Goal: Check status: Check status

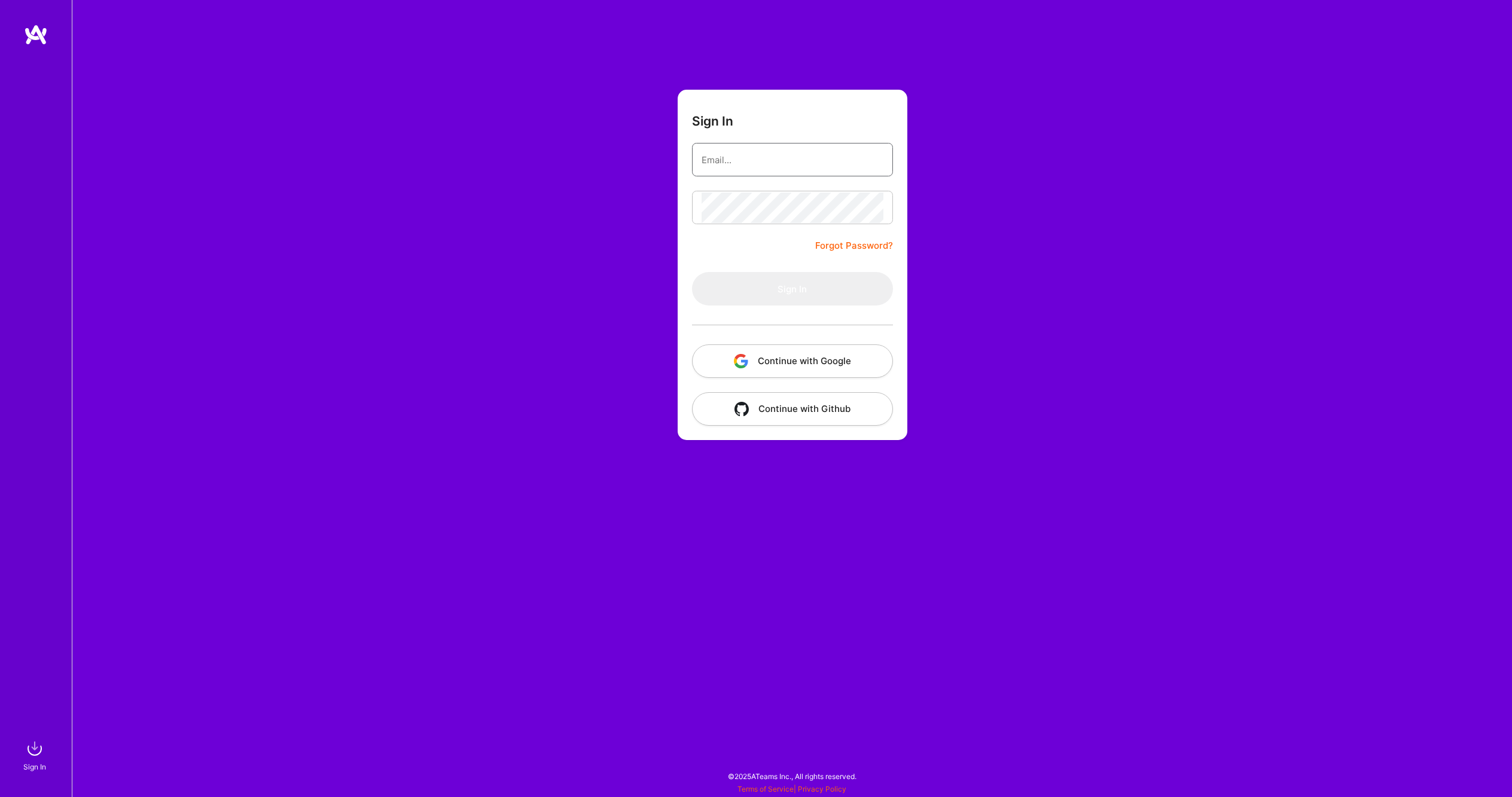
type input "[PERSON_NAME][EMAIL_ADDRESS][PERSON_NAME][DOMAIN_NAME]"
click at [787, 293] on button "Sign In" at bounding box center [792, 289] width 201 height 33
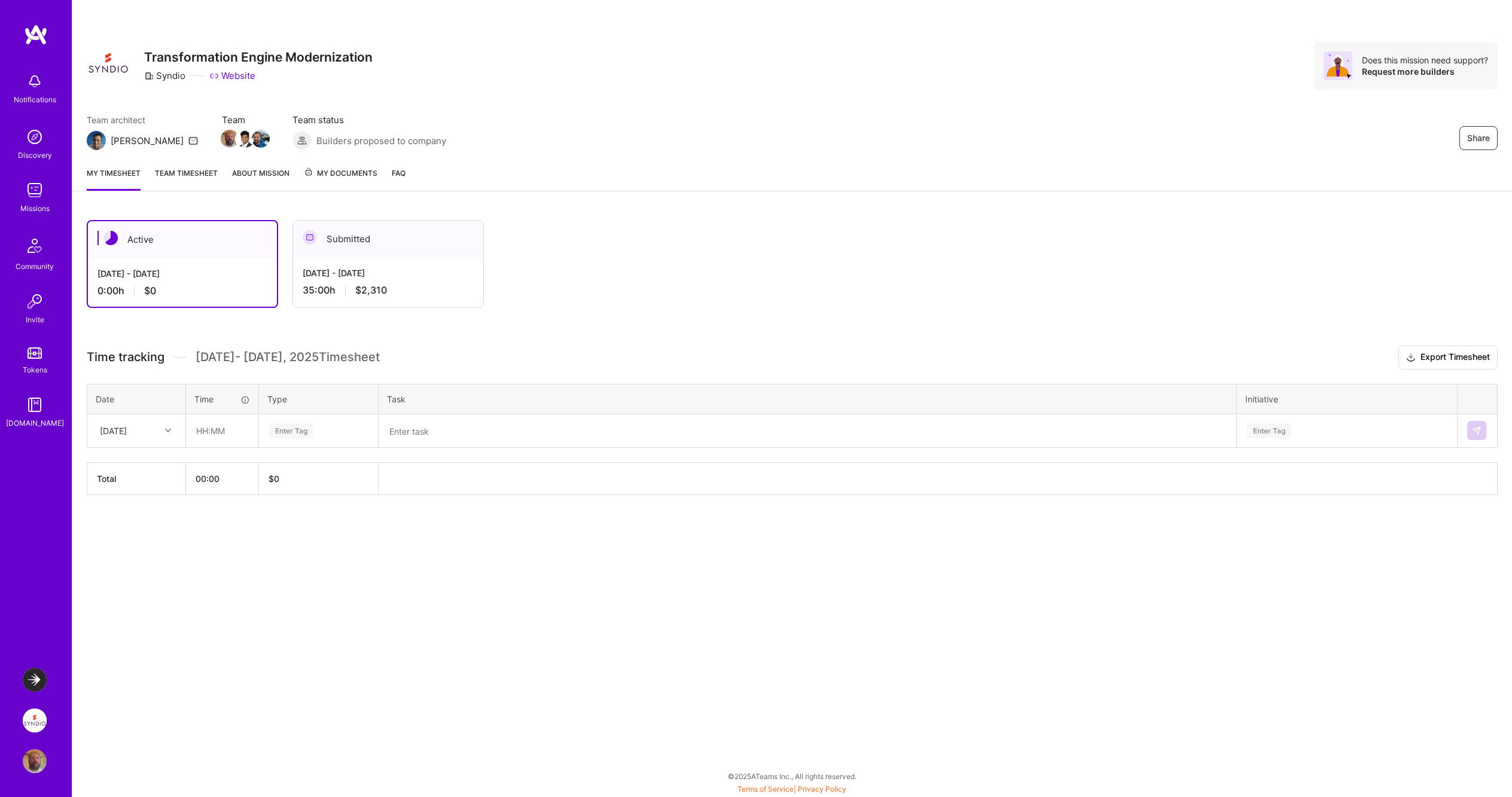
click at [200, 173] on link "Team timesheet" at bounding box center [186, 178] width 63 height 24
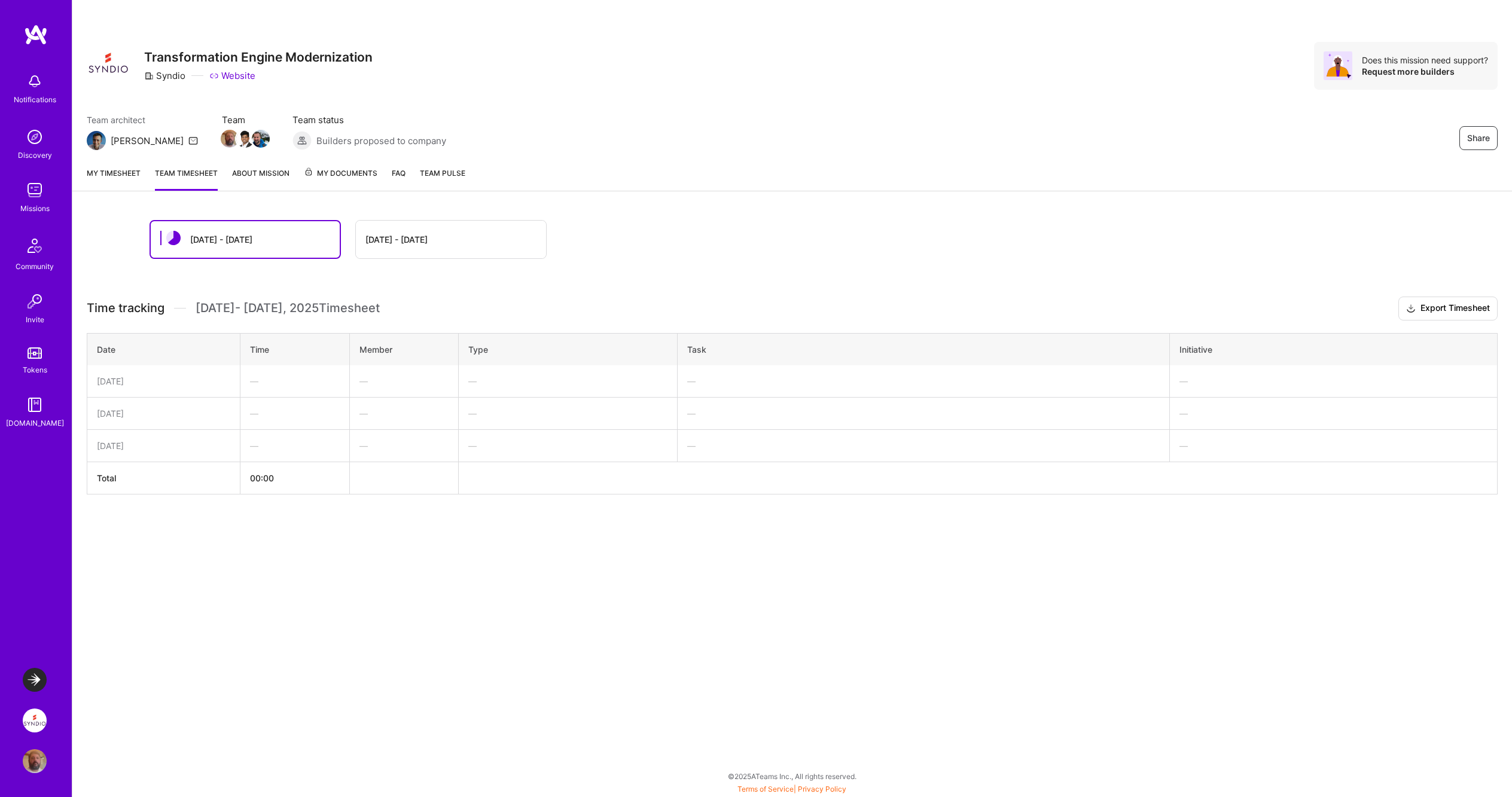
click at [421, 254] on div "[DATE] - [DATE]" at bounding box center [450, 239] width 190 height 38
